Goal: Navigation & Orientation: Find specific page/section

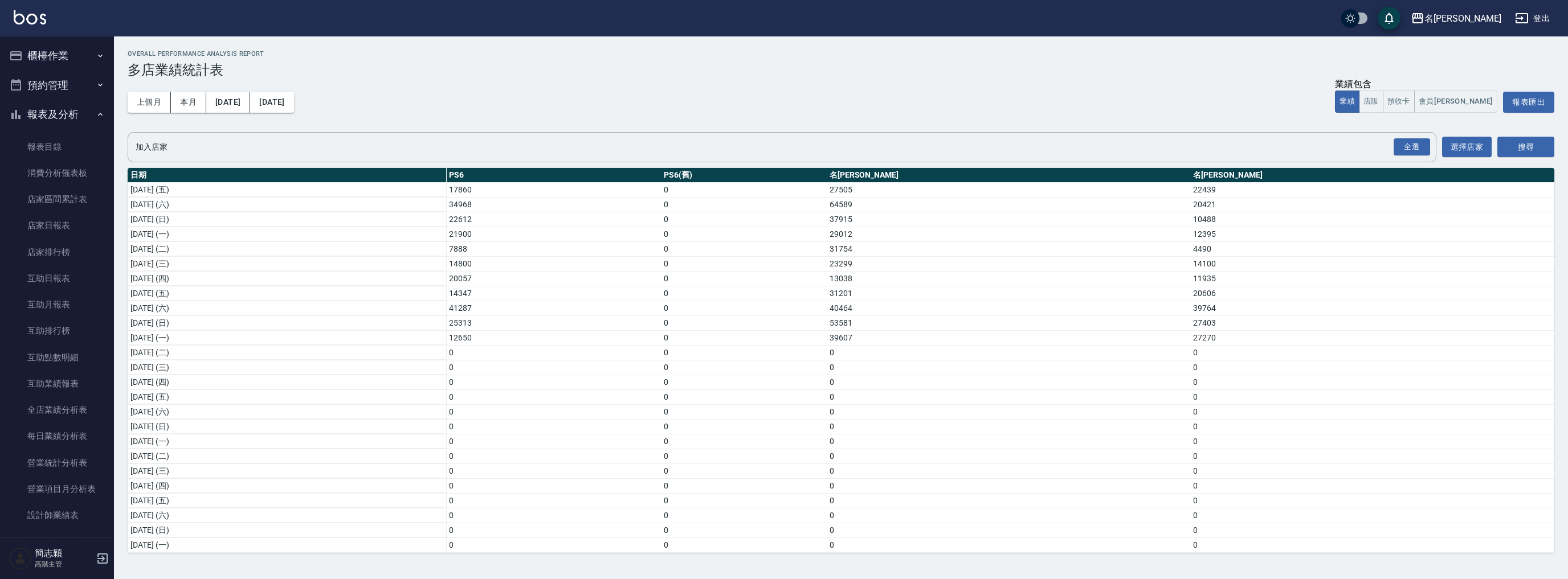
scroll to position [893, 0]
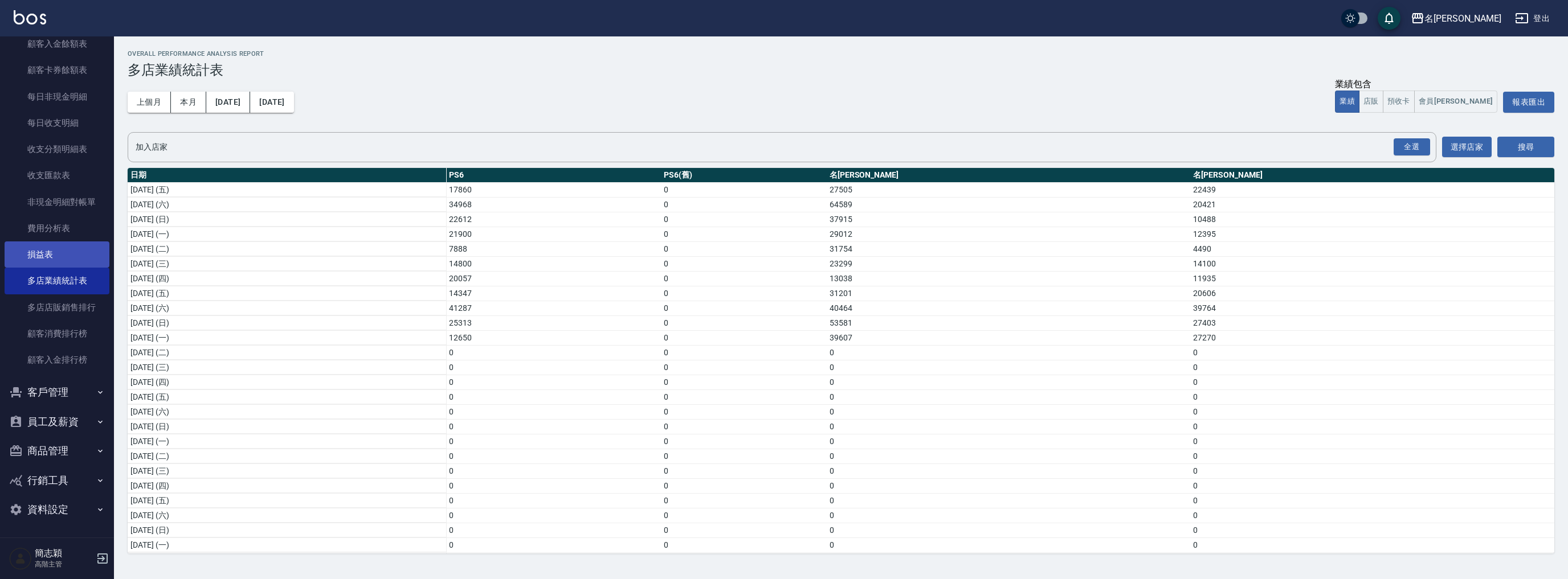
click at [63, 255] on link "損益表" at bounding box center [57, 254] width 105 height 26
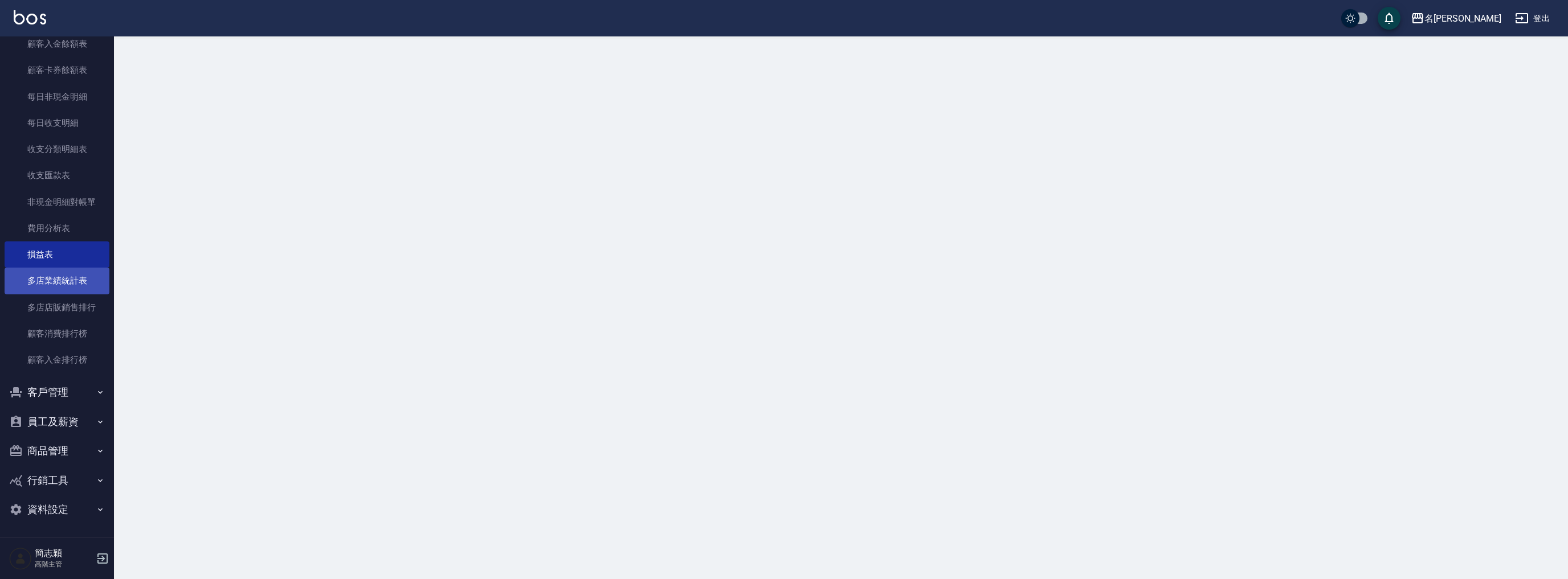
click at [58, 282] on link "多店業績統計表" at bounding box center [57, 280] width 105 height 26
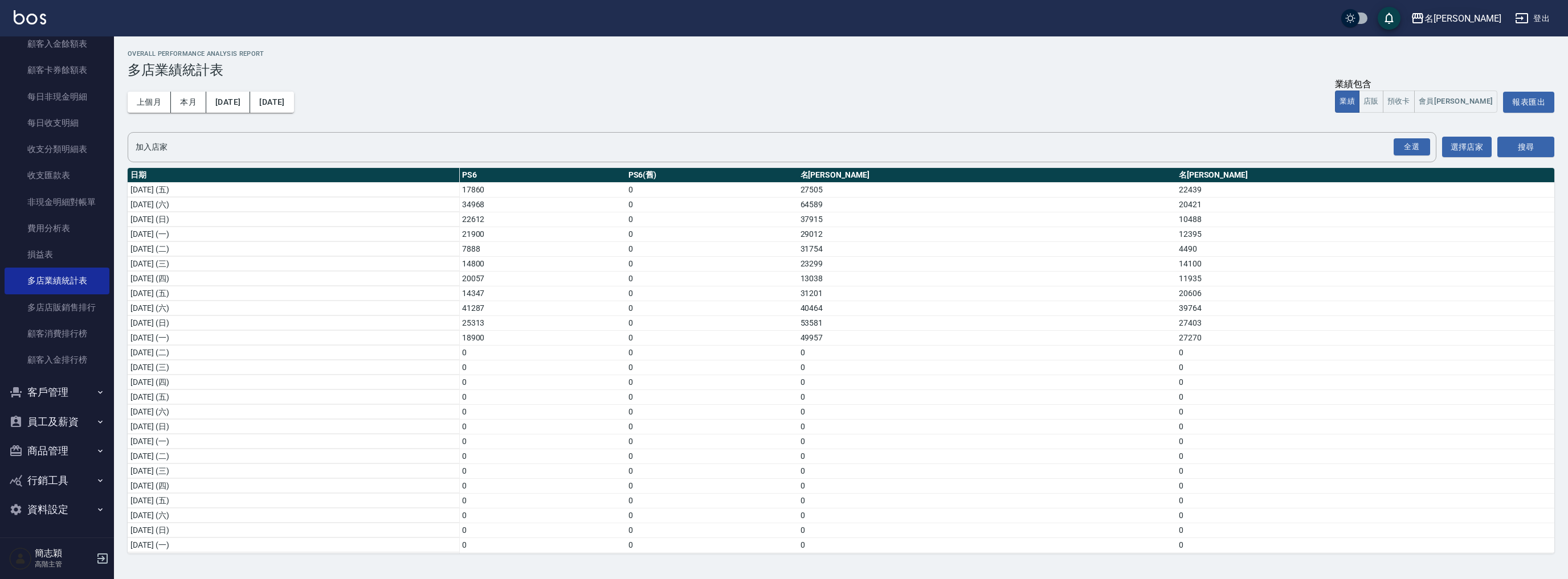
click at [1472, 16] on div "名留竹林" at bounding box center [1463, 18] width 77 height 14
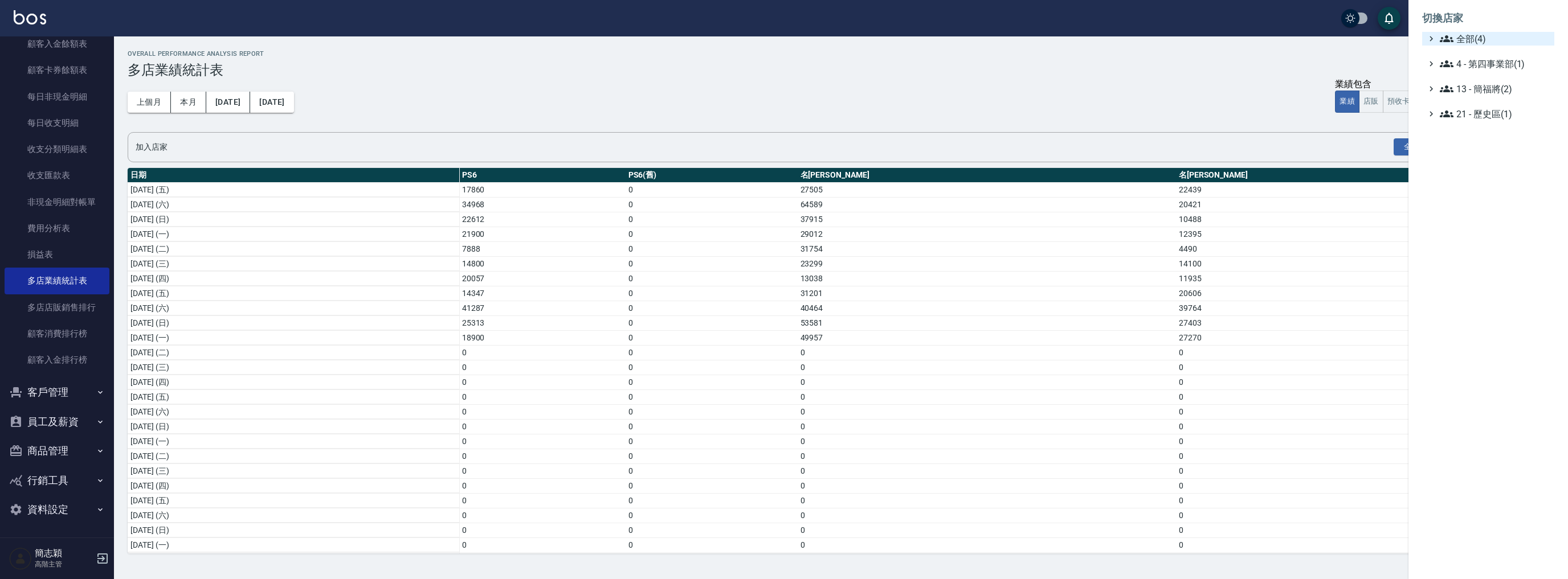
click at [1457, 41] on span "全部(4)" at bounding box center [1494, 38] width 110 height 13
click at [1460, 85] on span "名[PERSON_NAME]" at bounding box center [1494, 91] width 111 height 13
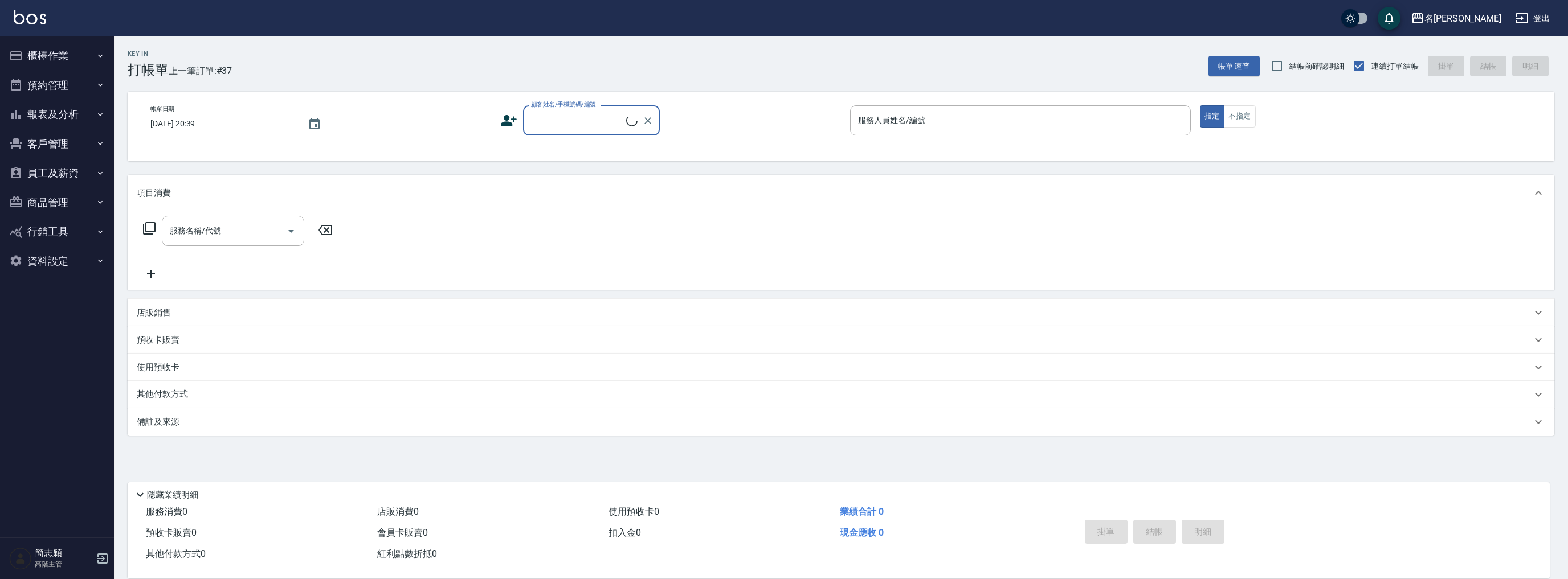
click at [63, 119] on button "報表及分析" at bounding box center [57, 114] width 105 height 30
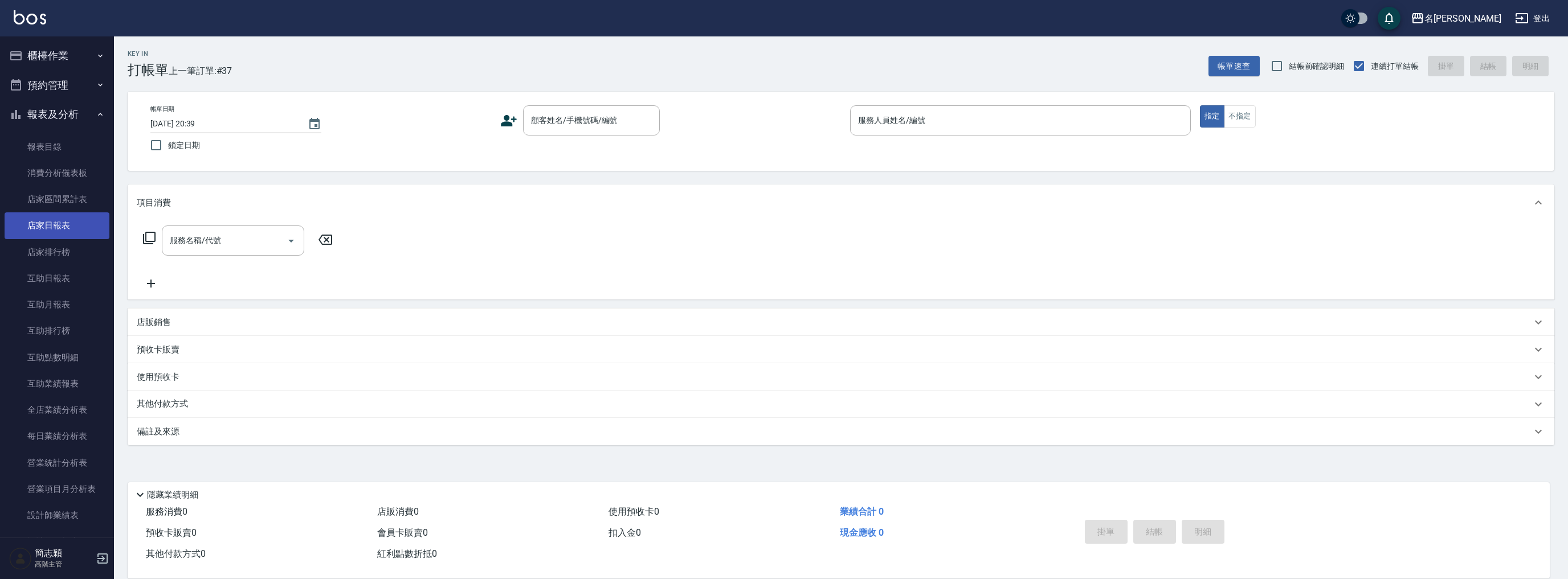
click at [68, 227] on link "店家日報表" at bounding box center [57, 225] width 105 height 26
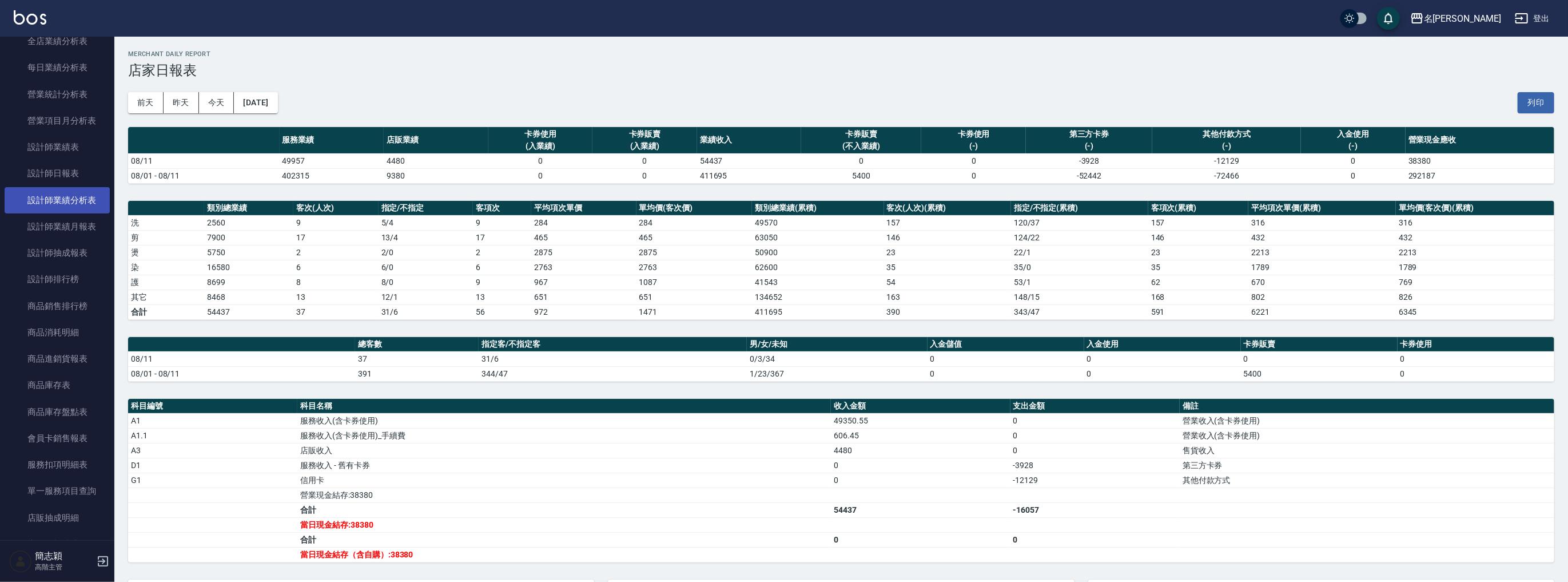
scroll to position [320, 0]
click at [75, 230] on link "設計師日報表" at bounding box center [57, 223] width 105 height 26
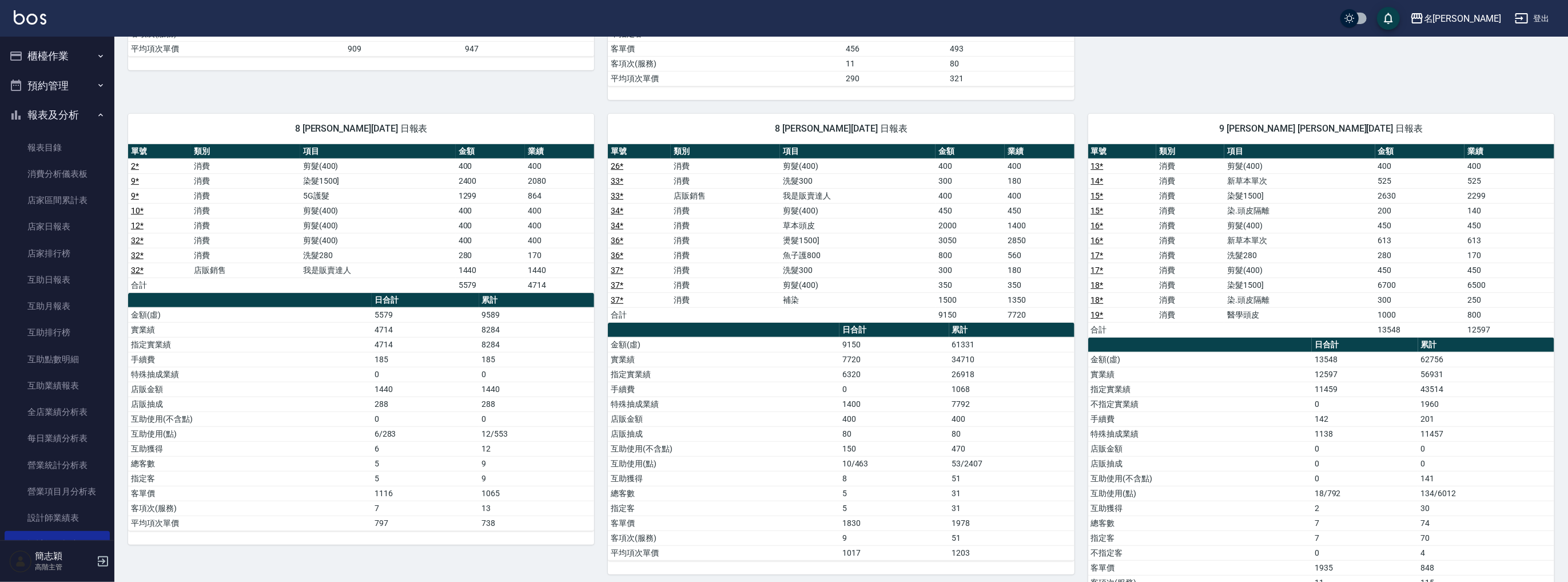
scroll to position [501, 0]
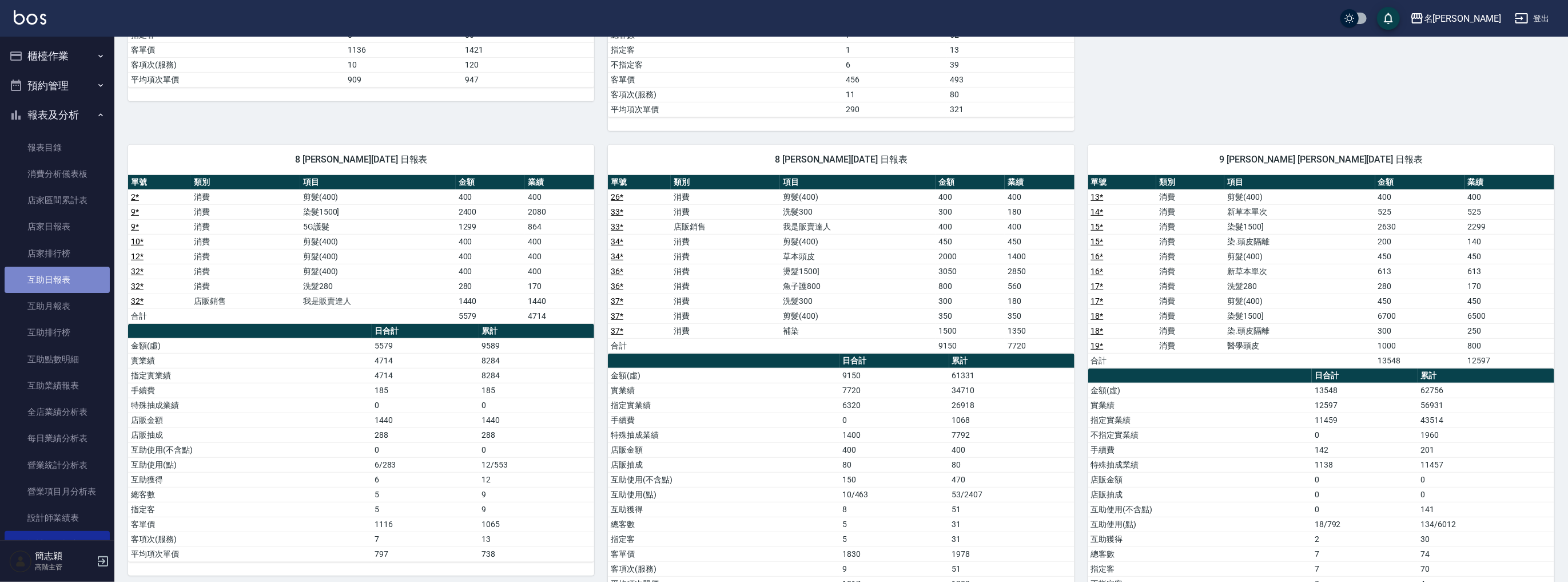
click at [67, 285] on link "互助日報表" at bounding box center [57, 279] width 105 height 26
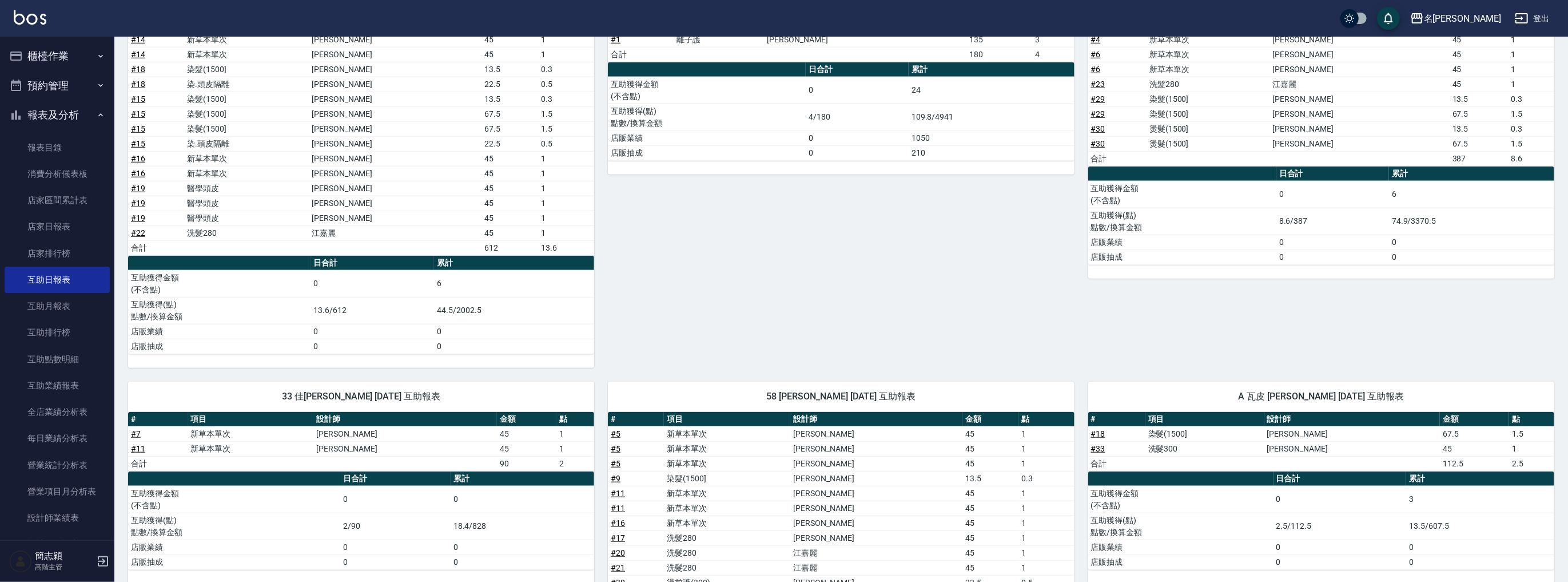
scroll to position [778, 0]
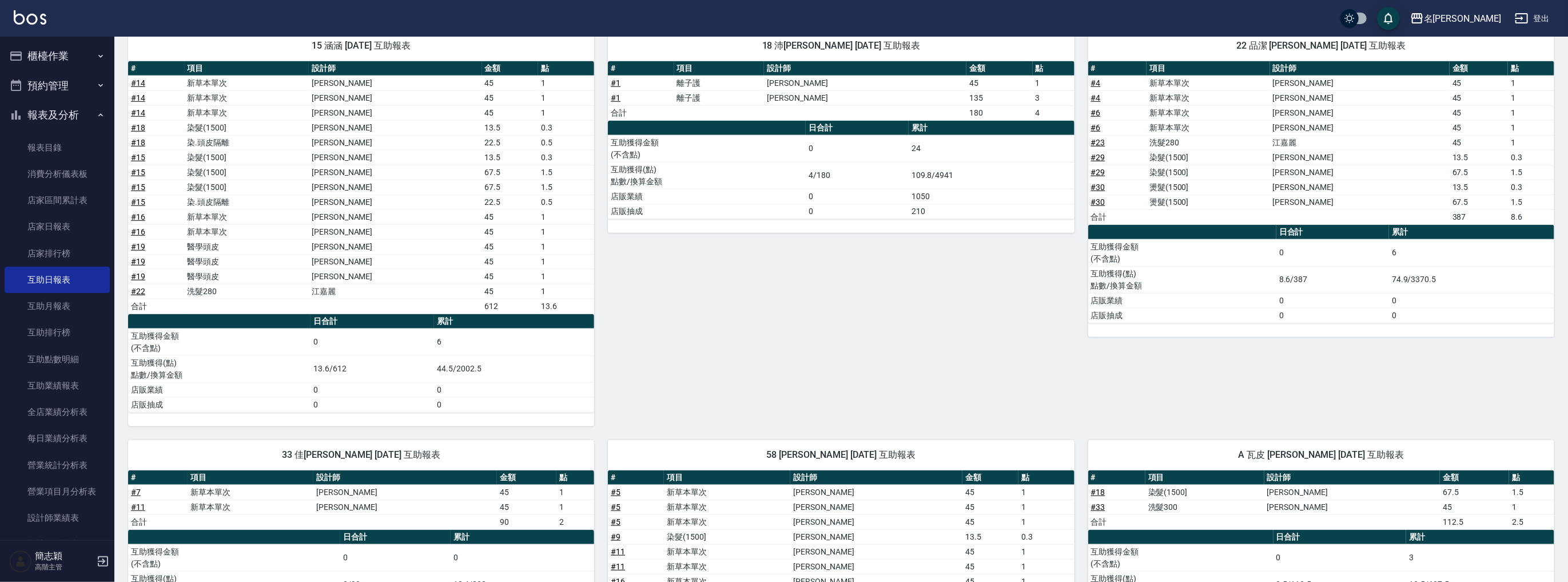
click at [57, 110] on button "報表及分析" at bounding box center [57, 115] width 105 height 30
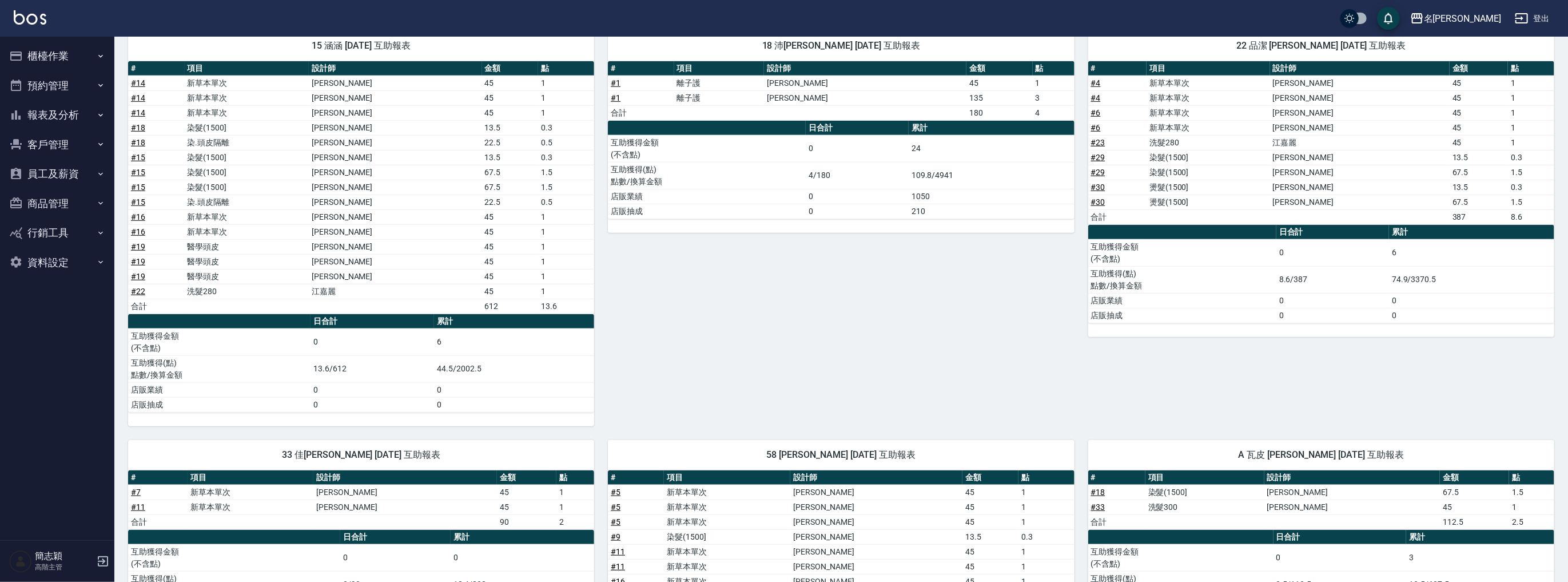
click at [62, 58] on button "櫃檯作業" at bounding box center [57, 56] width 105 height 30
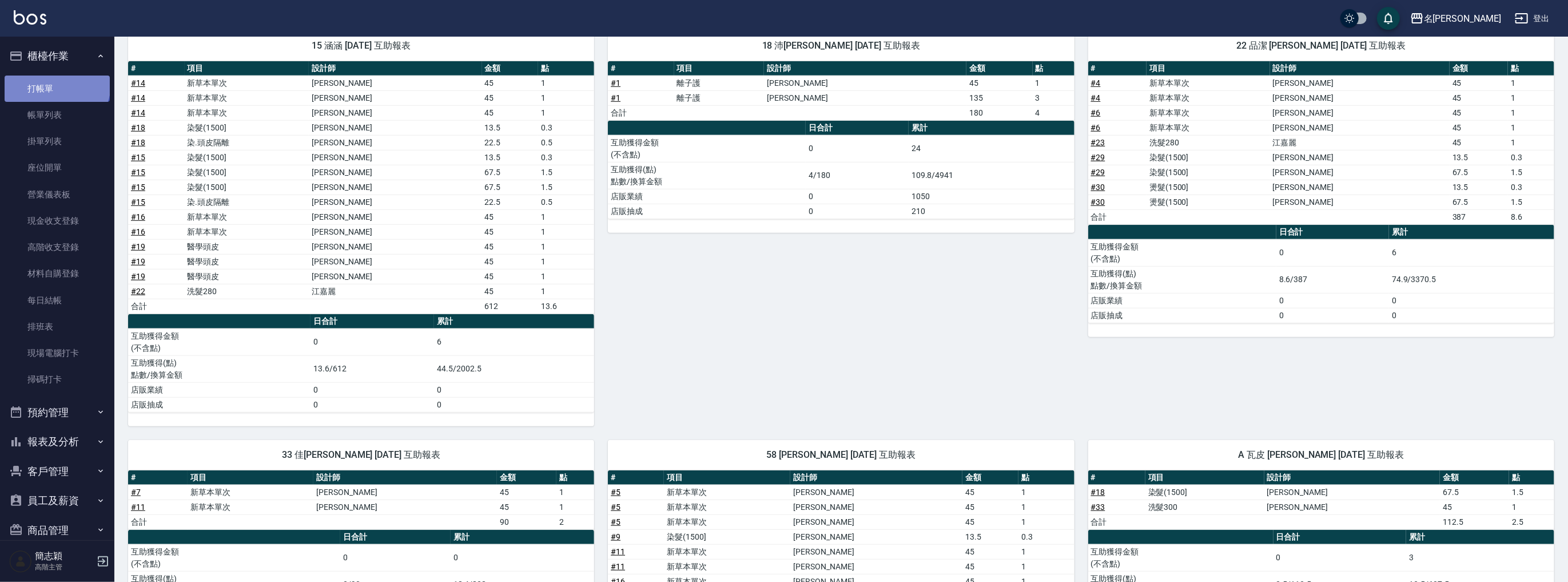
click at [56, 85] on link "打帳單" at bounding box center [57, 89] width 105 height 26
